Goal: Transaction & Acquisition: Purchase product/service

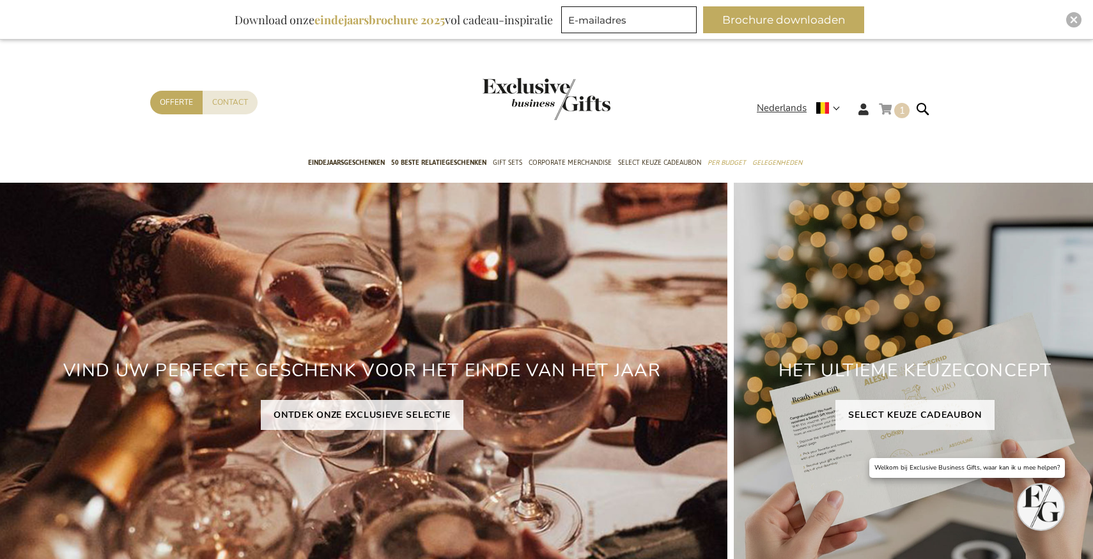
type input "administrator"
click at [893, 115] on link "Winkelwagen 1 1 items" at bounding box center [894, 111] width 31 height 21
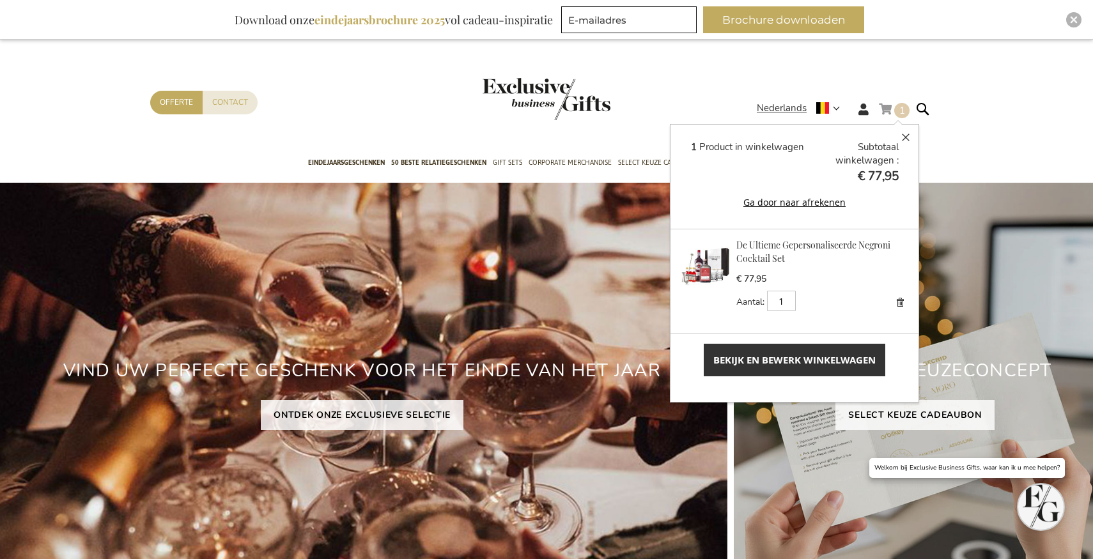
click at [775, 360] on span "Bekijk en bewerk winkelwagen" at bounding box center [794, 359] width 162 height 13
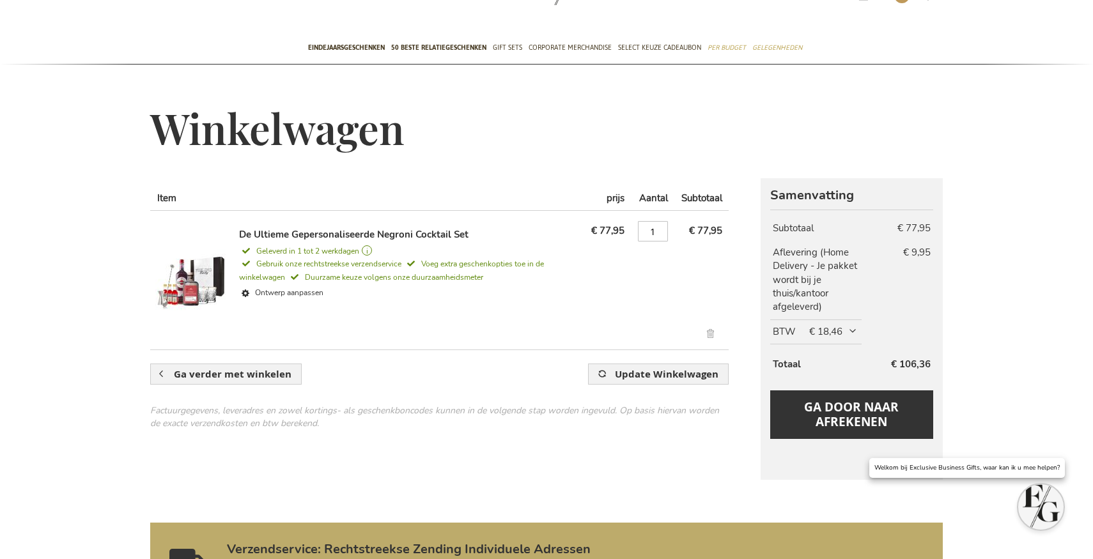
scroll to position [114, 0]
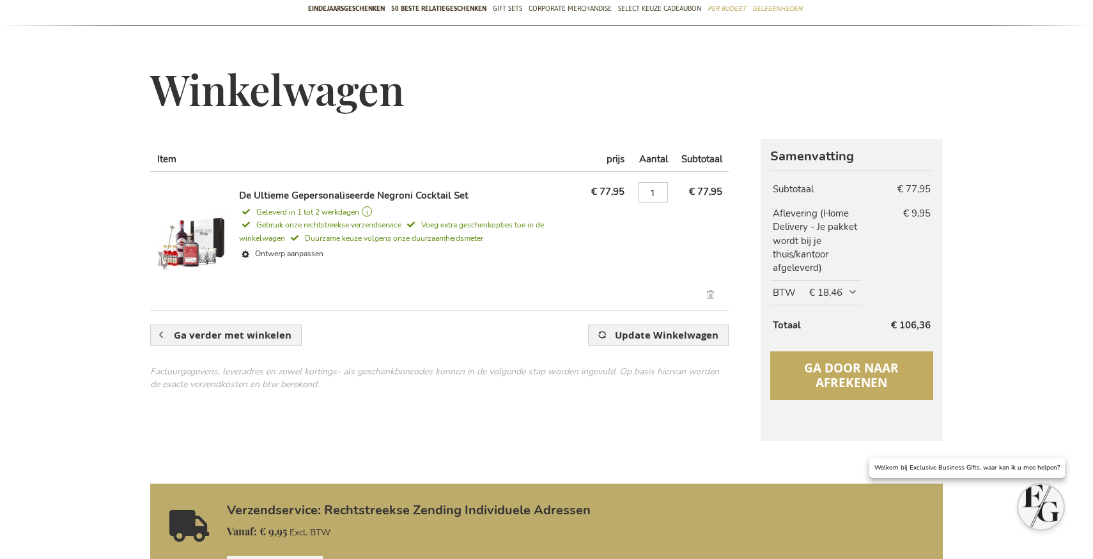
type input "administrator"
click at [848, 381] on span "Ga door naar afrekenen" at bounding box center [851, 375] width 95 height 31
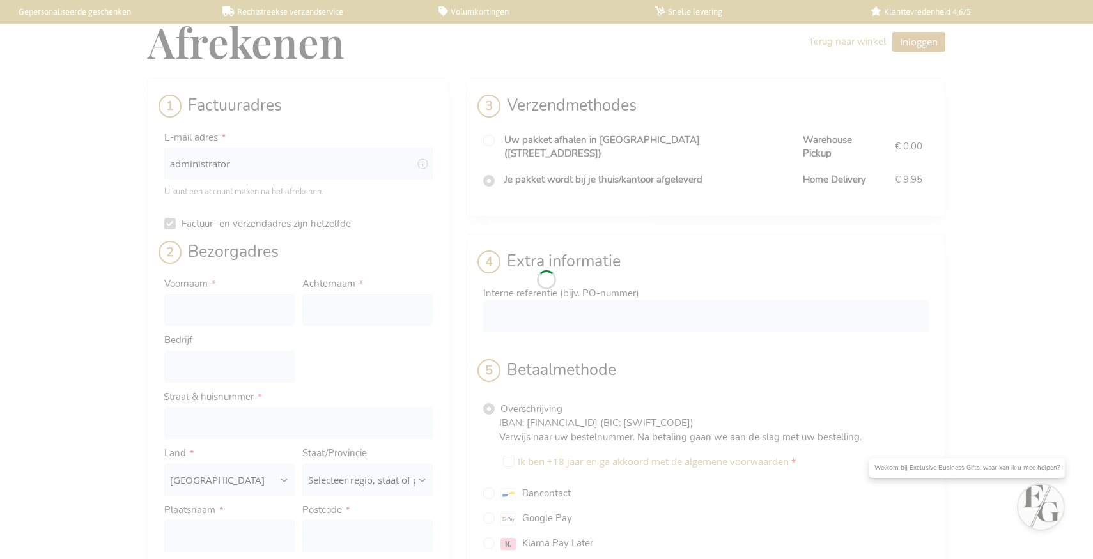
select select "BE"
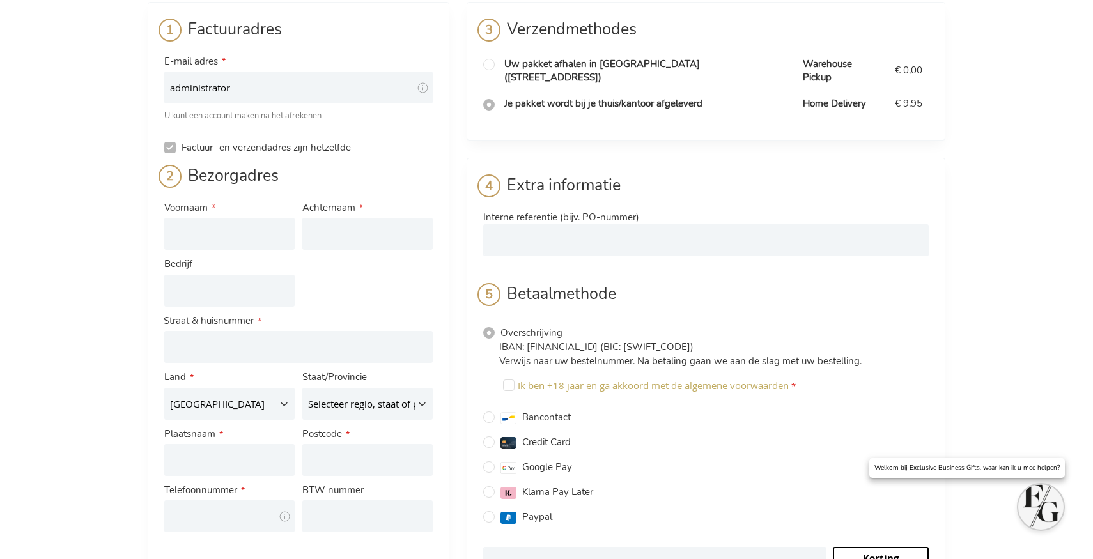
scroll to position [79, 0]
